Goal: Task Accomplishment & Management: Manage account settings

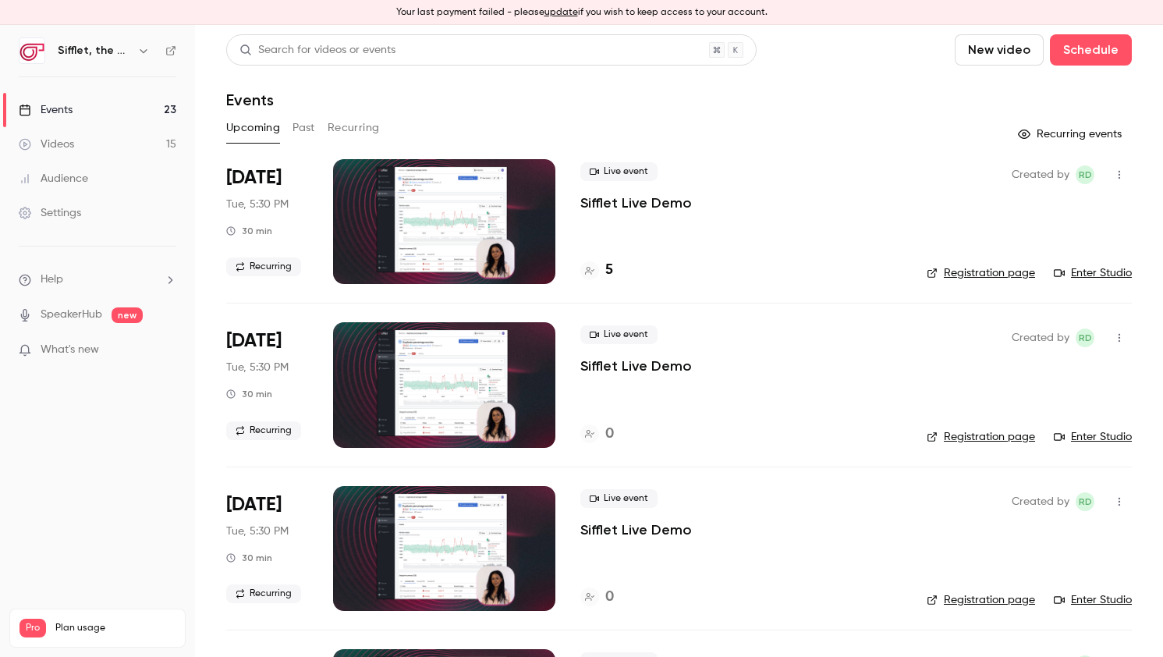
click at [125, 54] on h6 "Sifflet, the AI-augmented data observability platform built for data teams with…" at bounding box center [94, 51] width 73 height 16
click at [139, 55] on icon "button" at bounding box center [143, 50] width 12 height 12
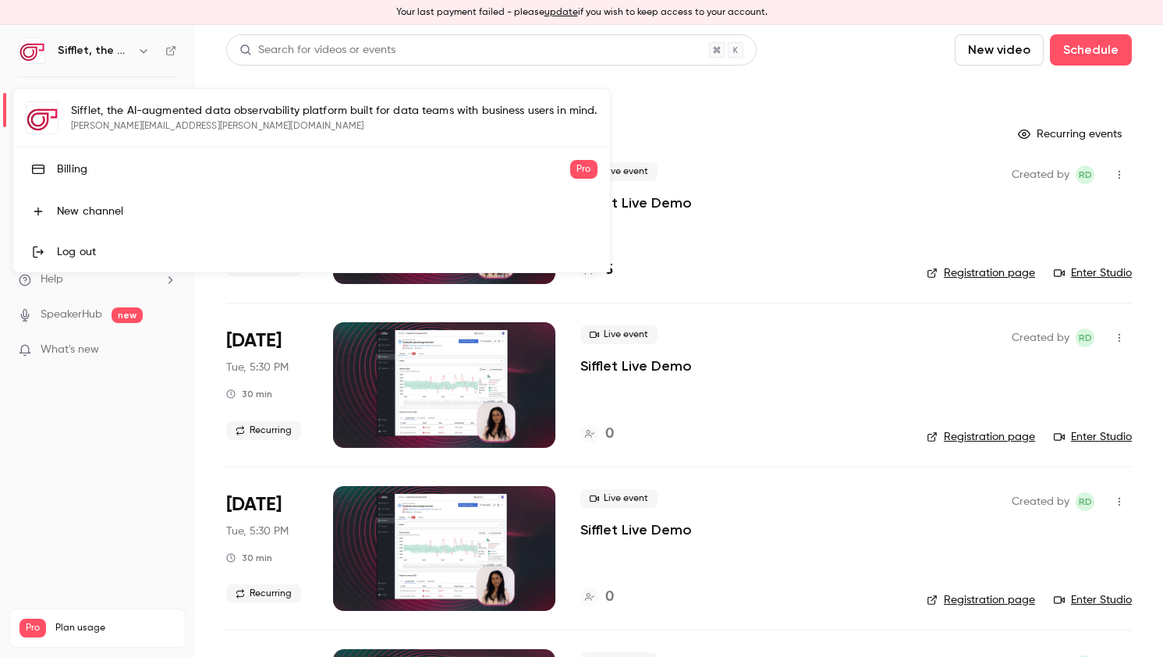
click at [136, 530] on div at bounding box center [581, 328] width 1163 height 657
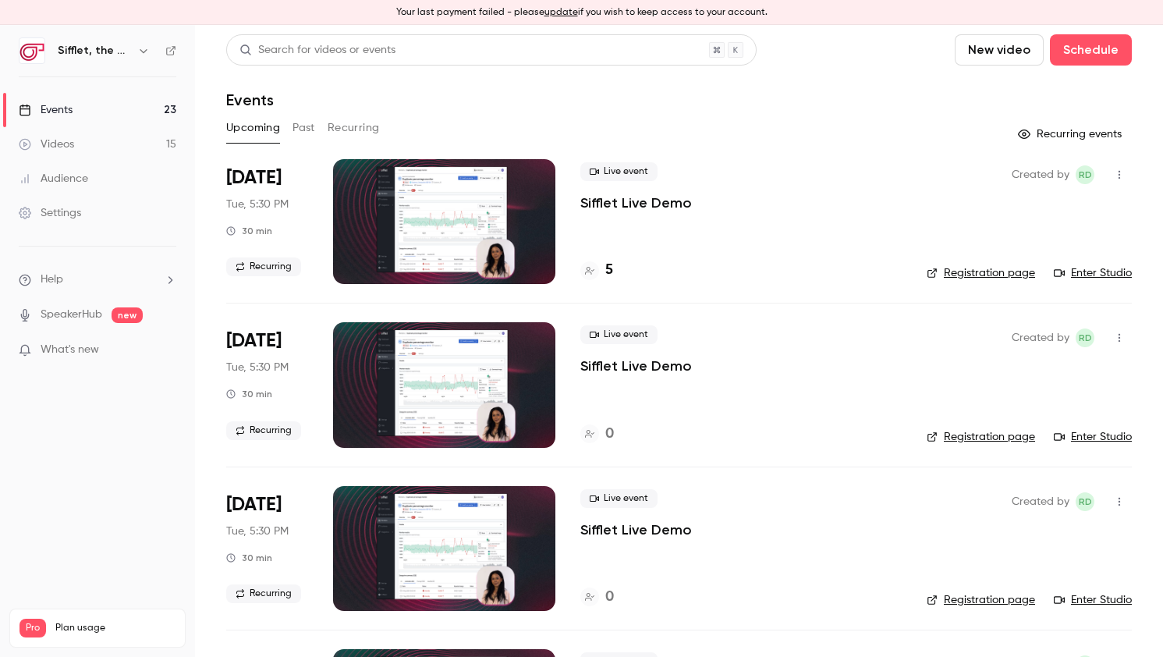
click at [69, 622] on span "Plan usage" at bounding box center [115, 628] width 120 height 12
click at [33, 619] on span "Pro" at bounding box center [33, 628] width 27 height 19
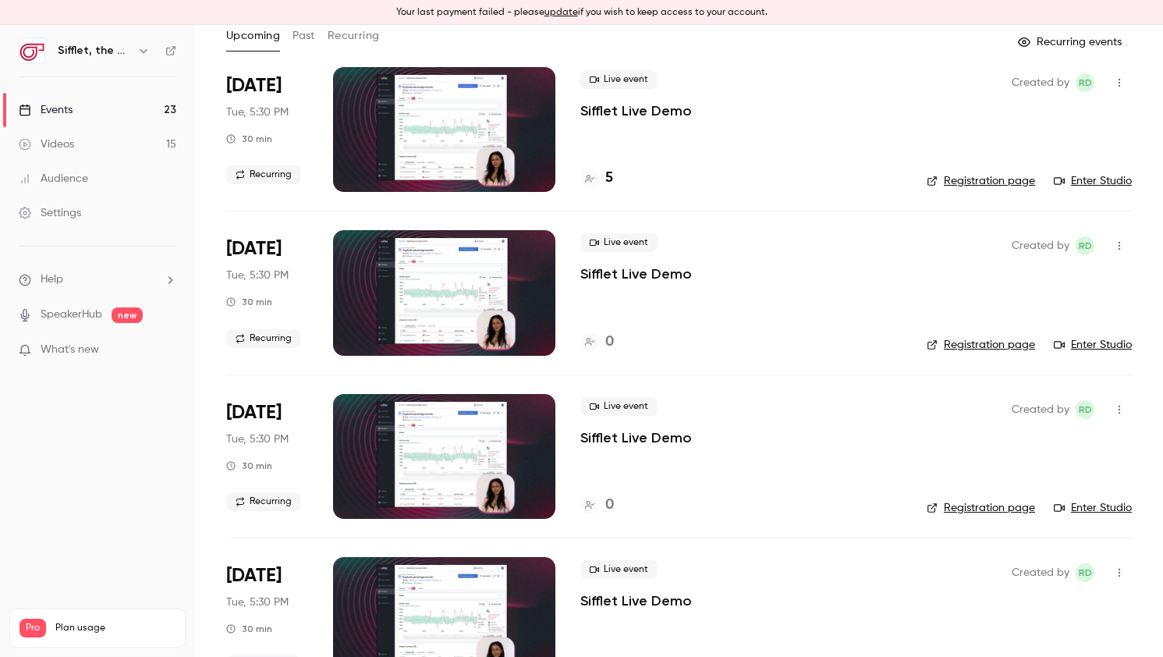
scroll to position [95, 0]
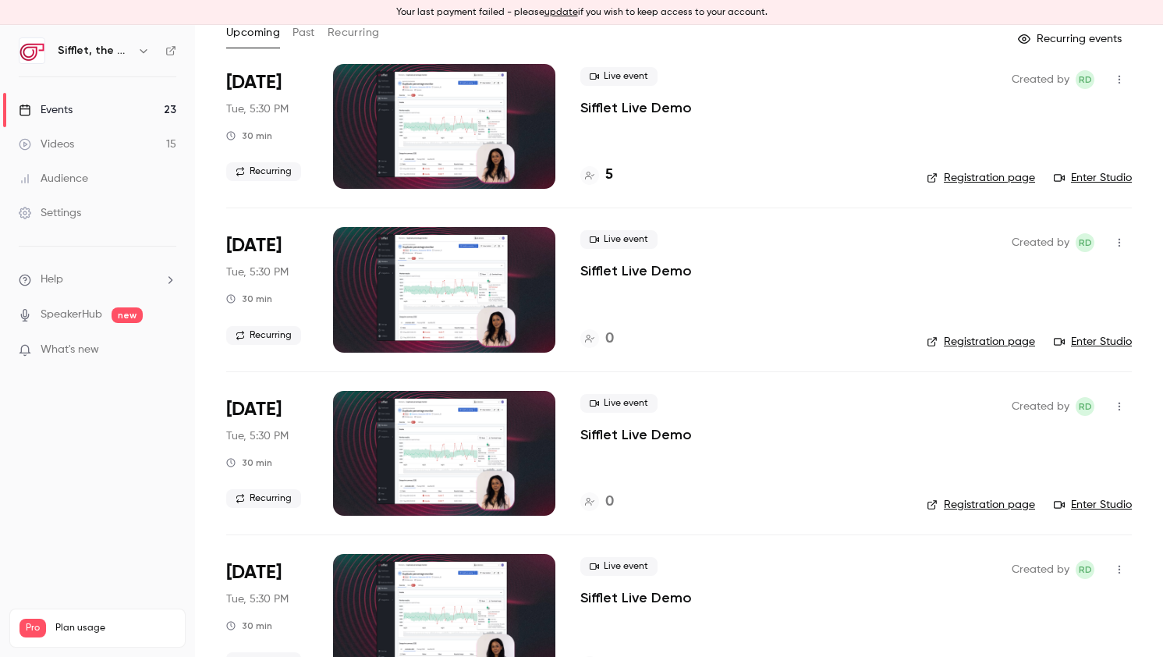
click at [39, 619] on span "Pro" at bounding box center [33, 628] width 27 height 19
click at [648, 113] on p "Sifflet Live Demo" at bounding box center [636, 107] width 112 height 19
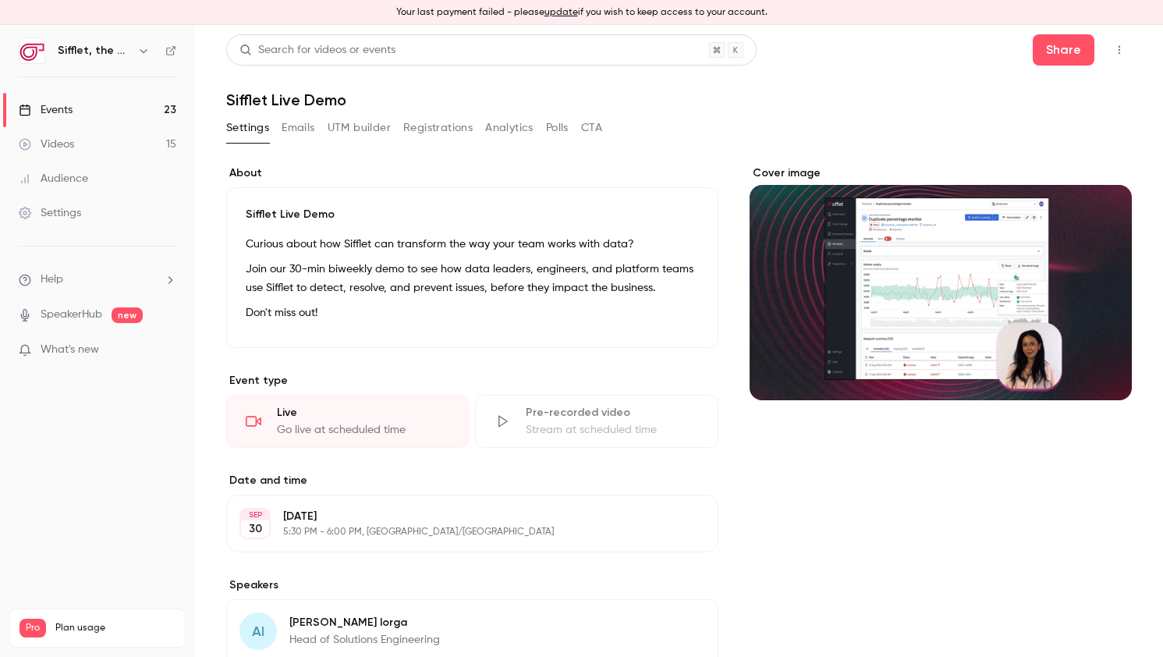
click at [501, 126] on button "Analytics" at bounding box center [509, 127] width 48 height 25
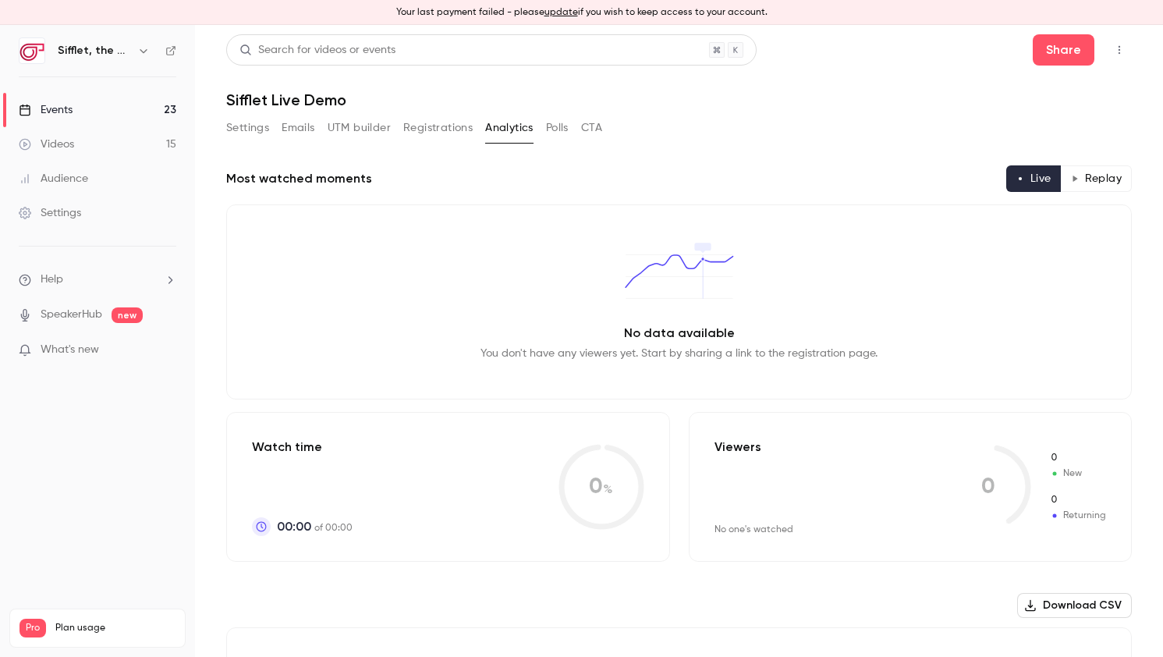
click at [448, 133] on button "Registrations" at bounding box center [437, 127] width 69 height 25
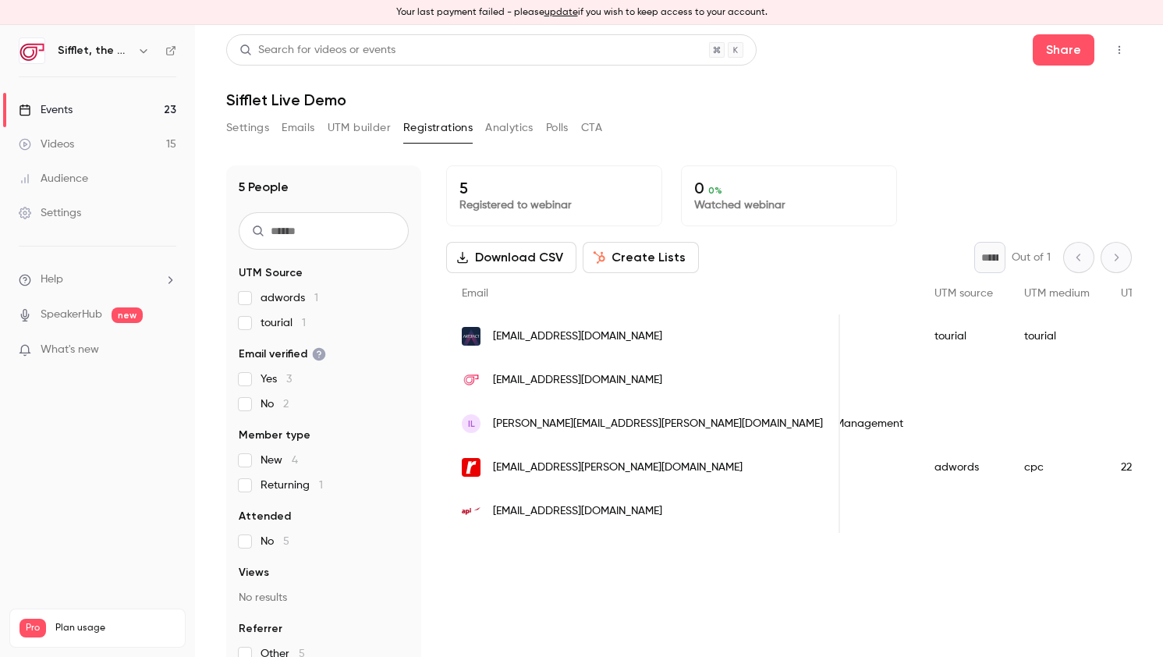
scroll to position [0, 774]
click at [53, 619] on div "Pro Plan usage" at bounding box center [98, 628] width 156 height 19
click at [102, 206] on link "Settings" at bounding box center [97, 213] width 195 height 34
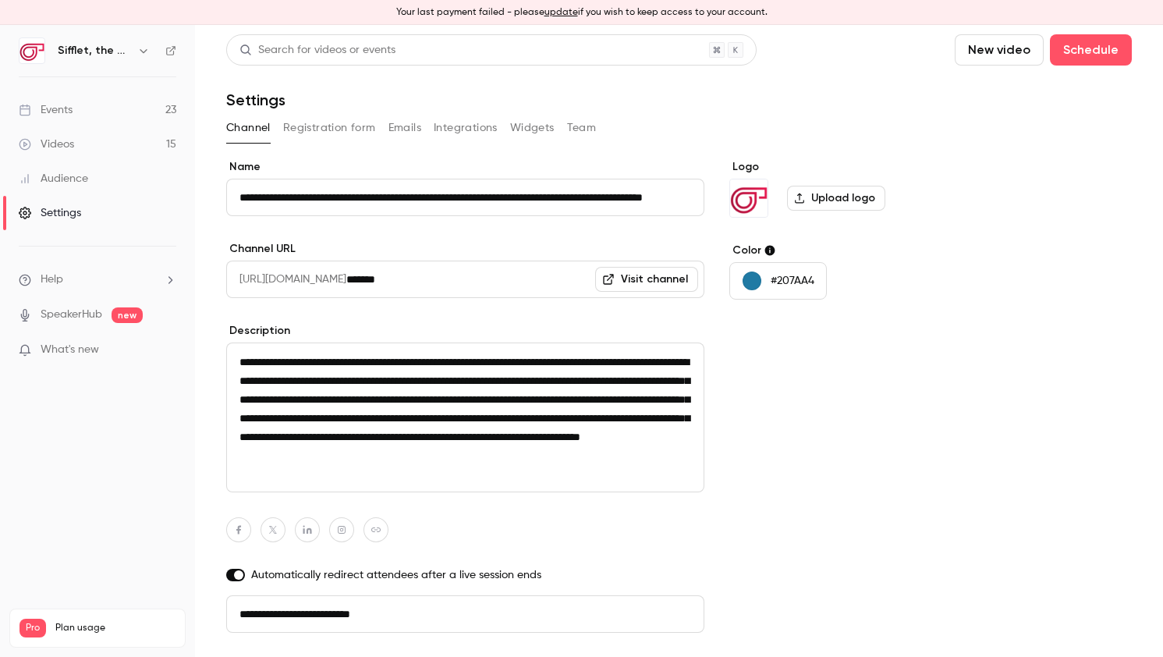
click at [586, 140] on div "Channel Registration form Emails Integrations Widgets Team" at bounding box center [679, 130] width 906 height 31
click at [586, 139] on button "Team" at bounding box center [582, 127] width 30 height 25
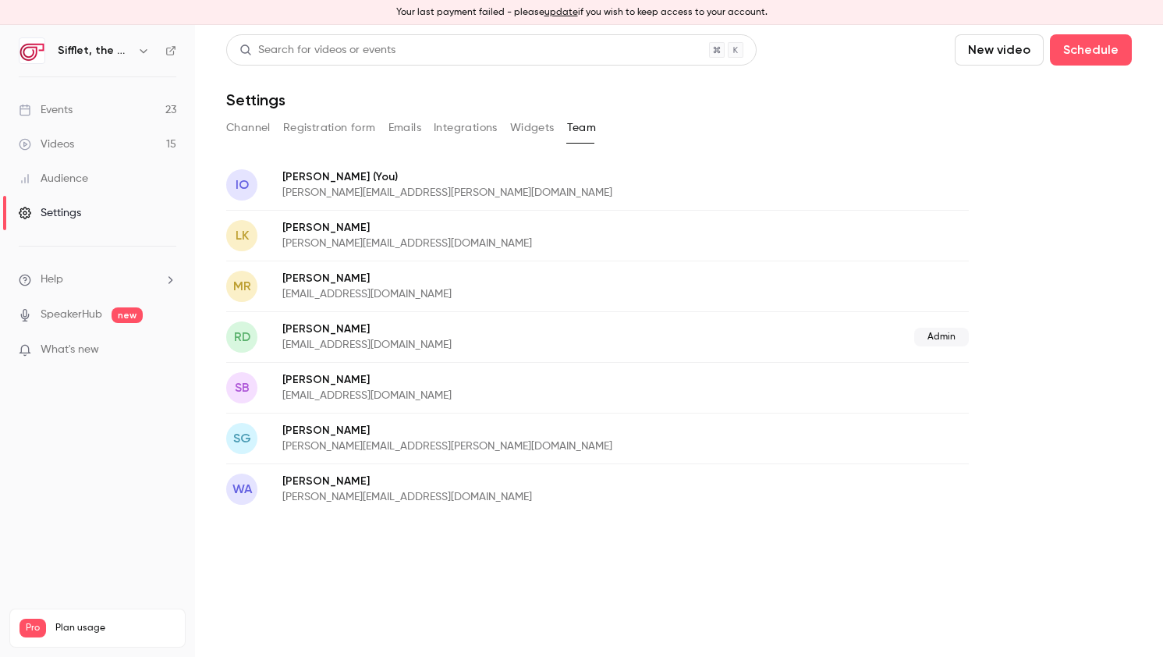
click at [942, 332] on span "Admin" at bounding box center [941, 337] width 55 height 19
